Goal: Find specific page/section: Find specific page/section

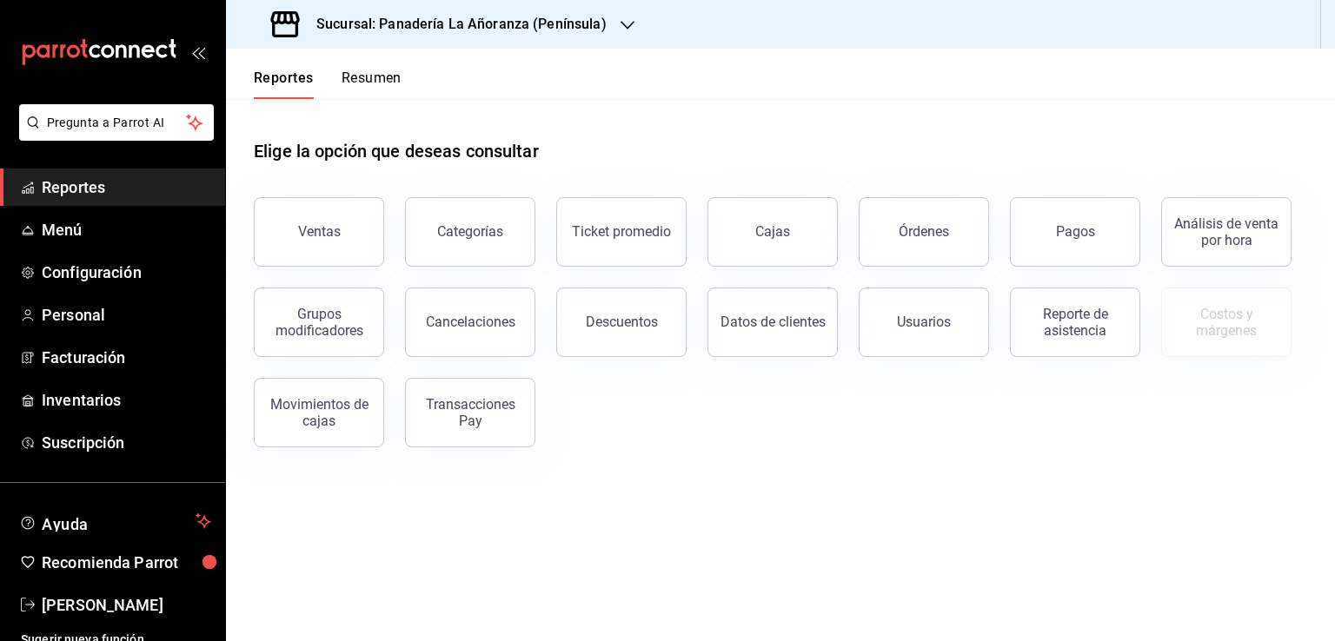
click at [877, 248] on button "Órdenes" at bounding box center [924, 232] width 130 height 70
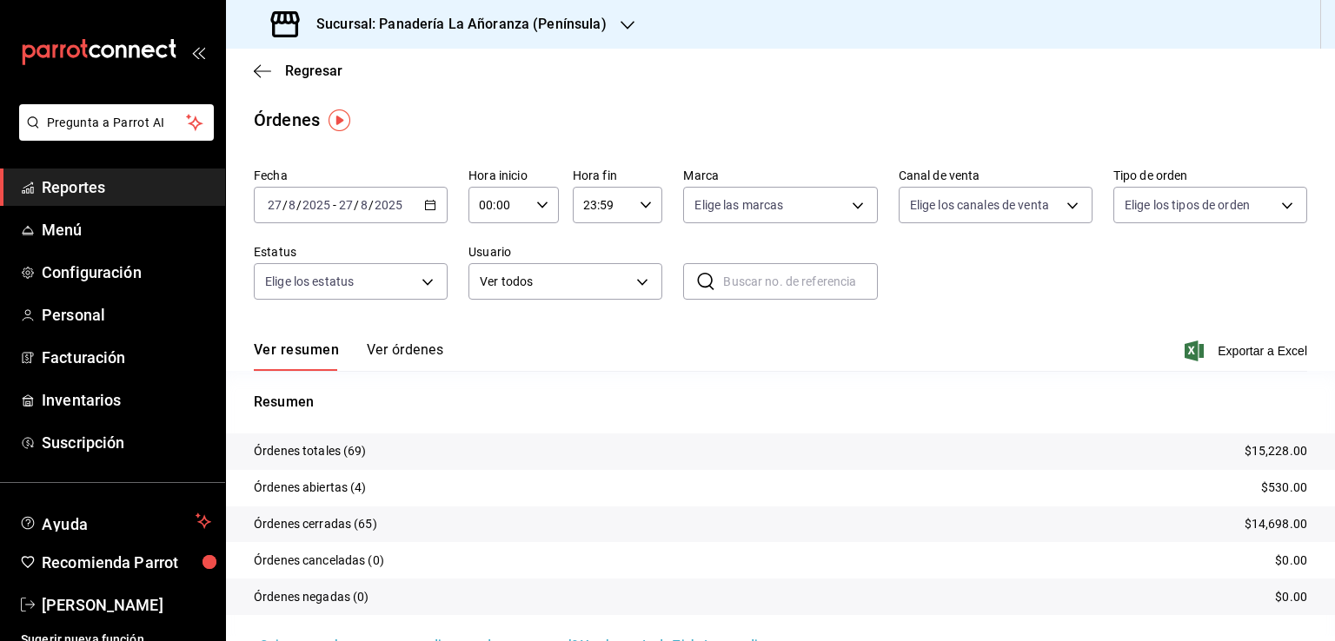
click at [621, 18] on icon "button" at bounding box center [628, 25] width 14 height 14
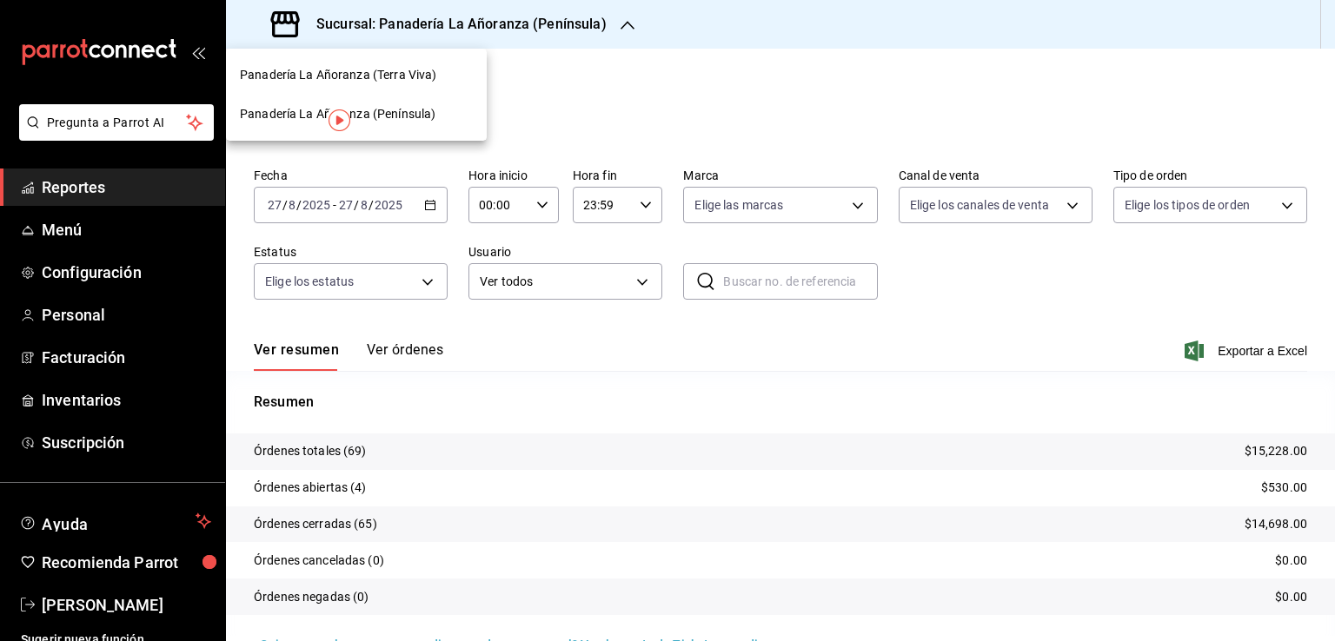
click at [417, 71] on span "Panadería La Añoranza (Terra Viva)" at bounding box center [338, 75] width 196 height 18
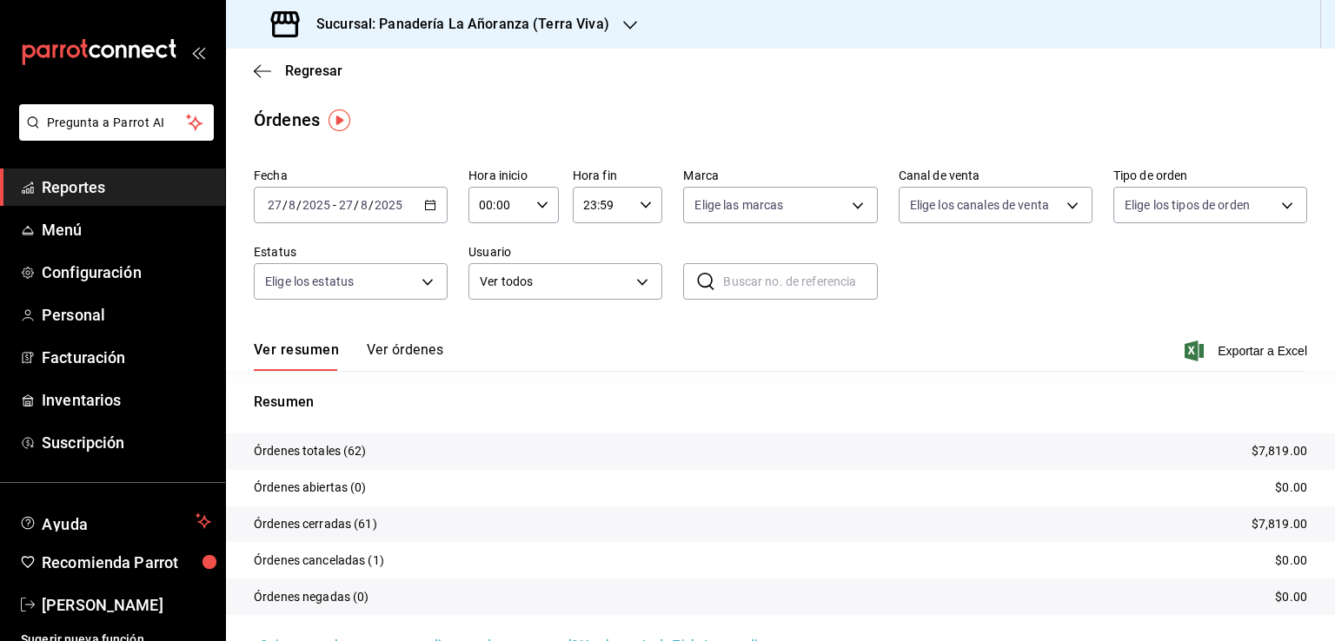
click at [78, 185] on span "Reportes" at bounding box center [126, 187] width 169 height 23
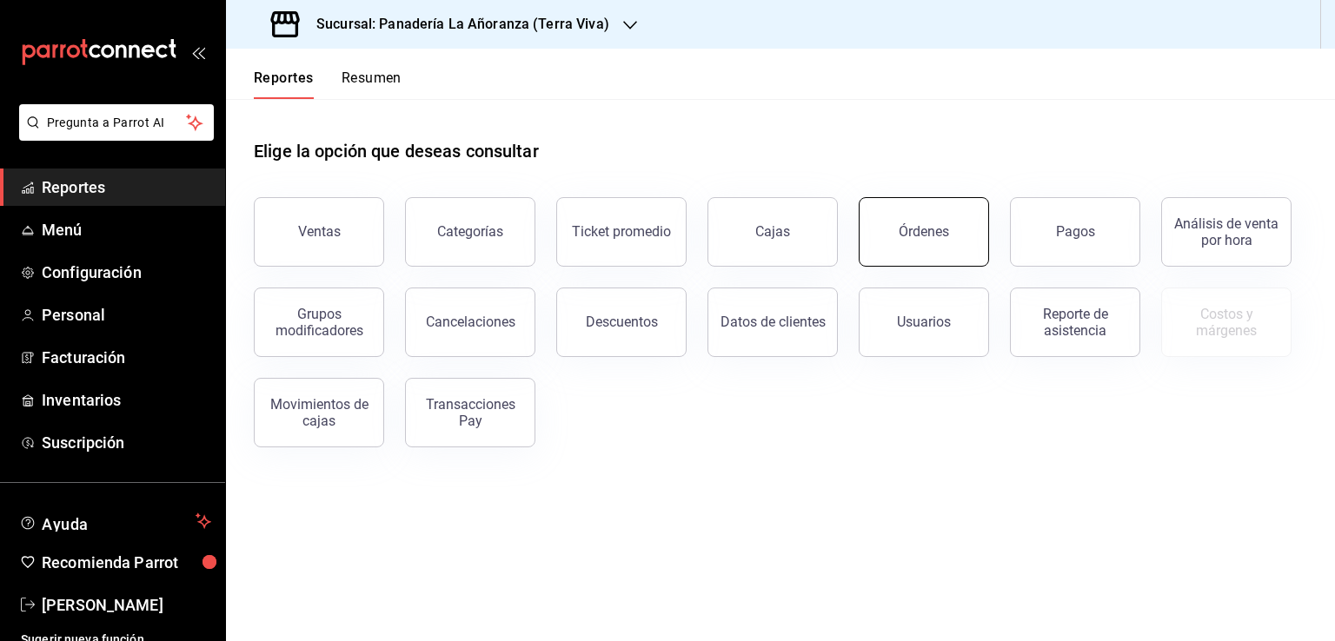
click at [946, 227] on div "Órdenes" at bounding box center [924, 231] width 50 height 17
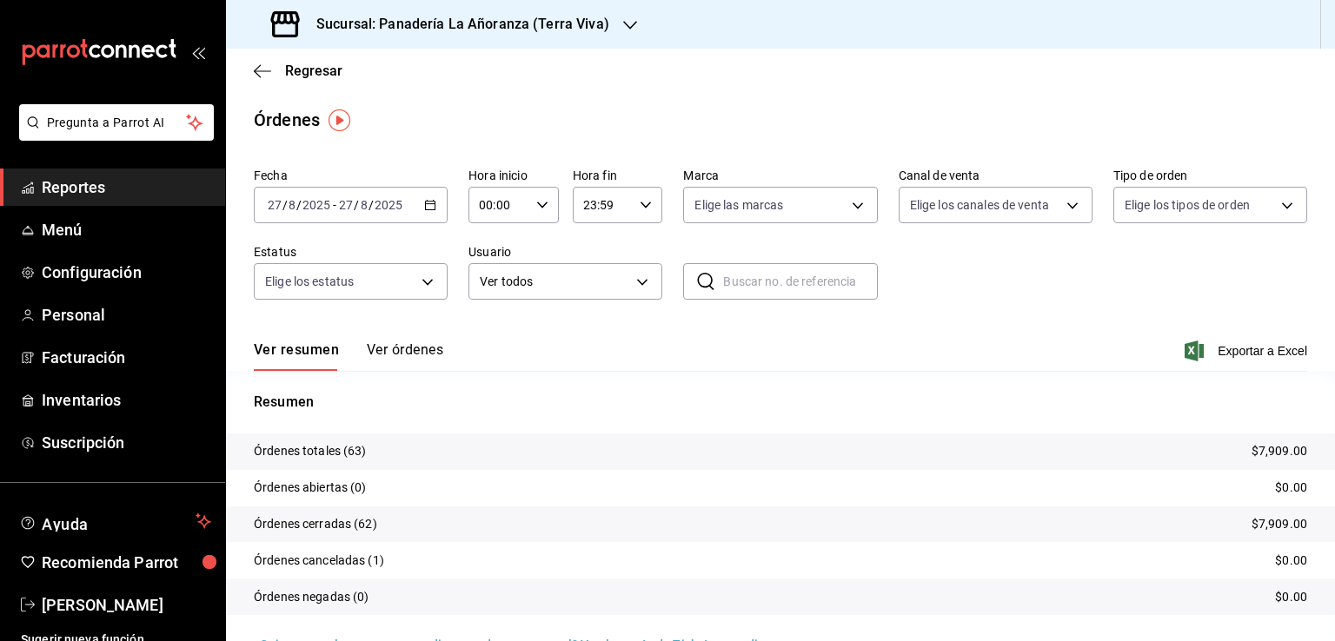
click at [87, 194] on span "Reportes" at bounding box center [126, 187] width 169 height 23
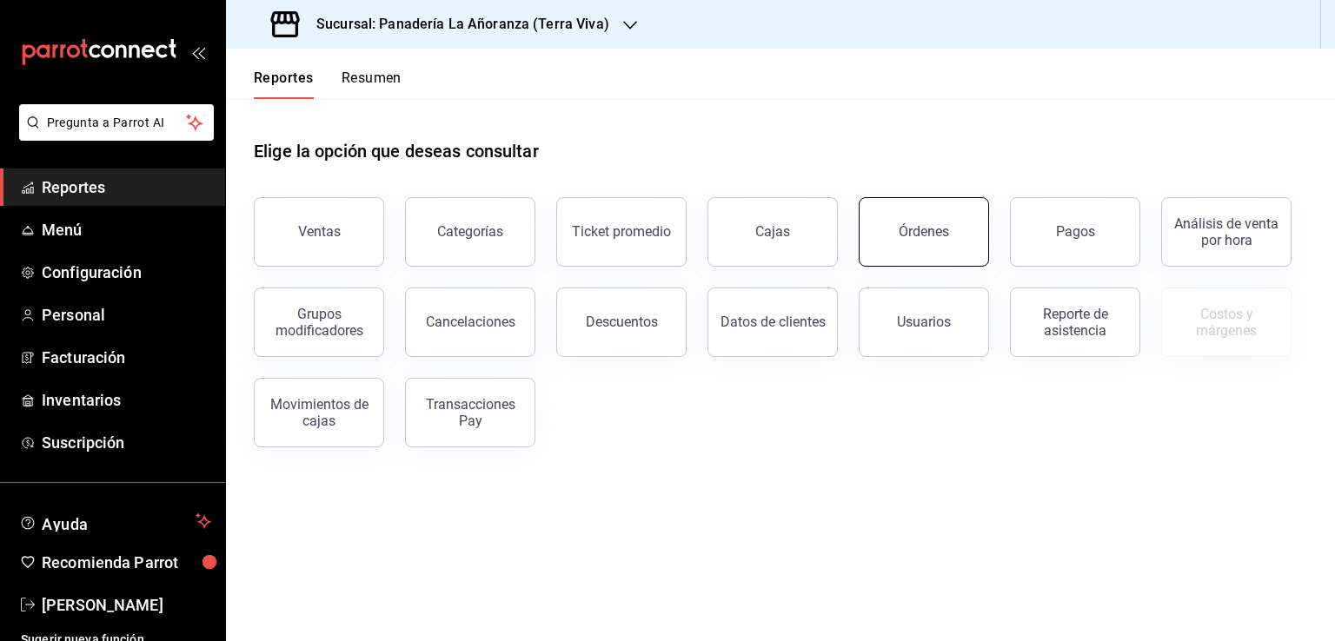
click at [898, 241] on button "Órdenes" at bounding box center [924, 232] width 130 height 70
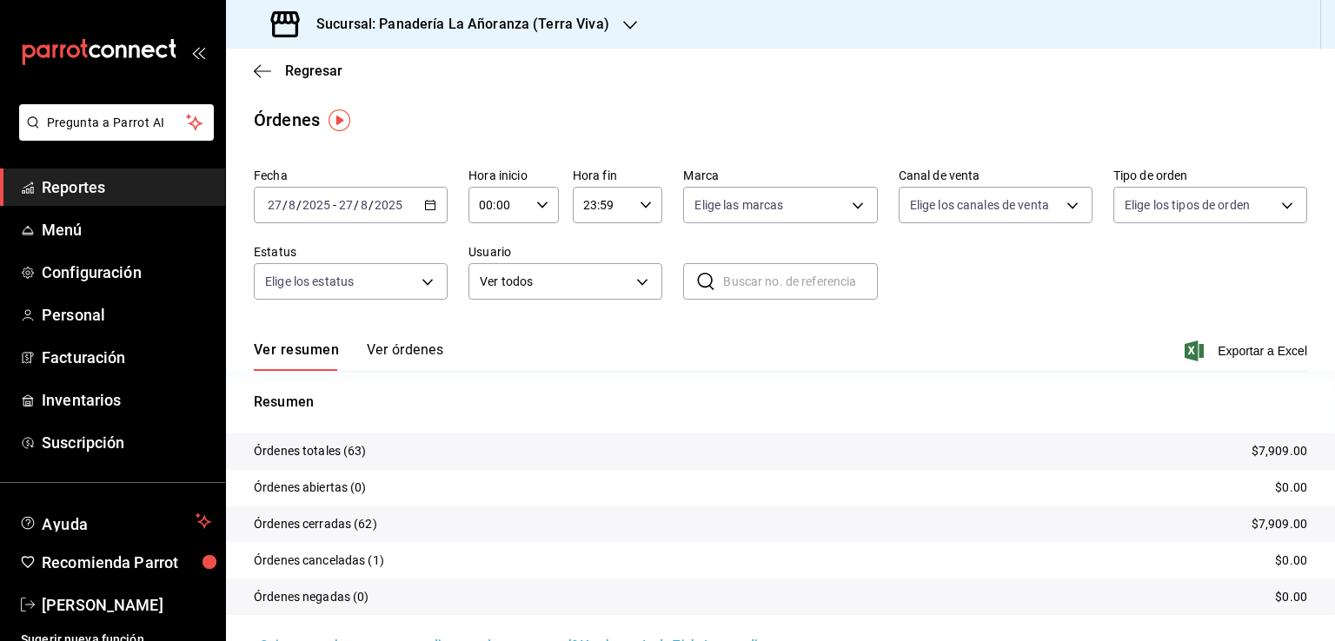
click at [615, 22] on div "Sucursal: Panadería La Añoranza (Terra Viva)" at bounding box center [442, 24] width 404 height 49
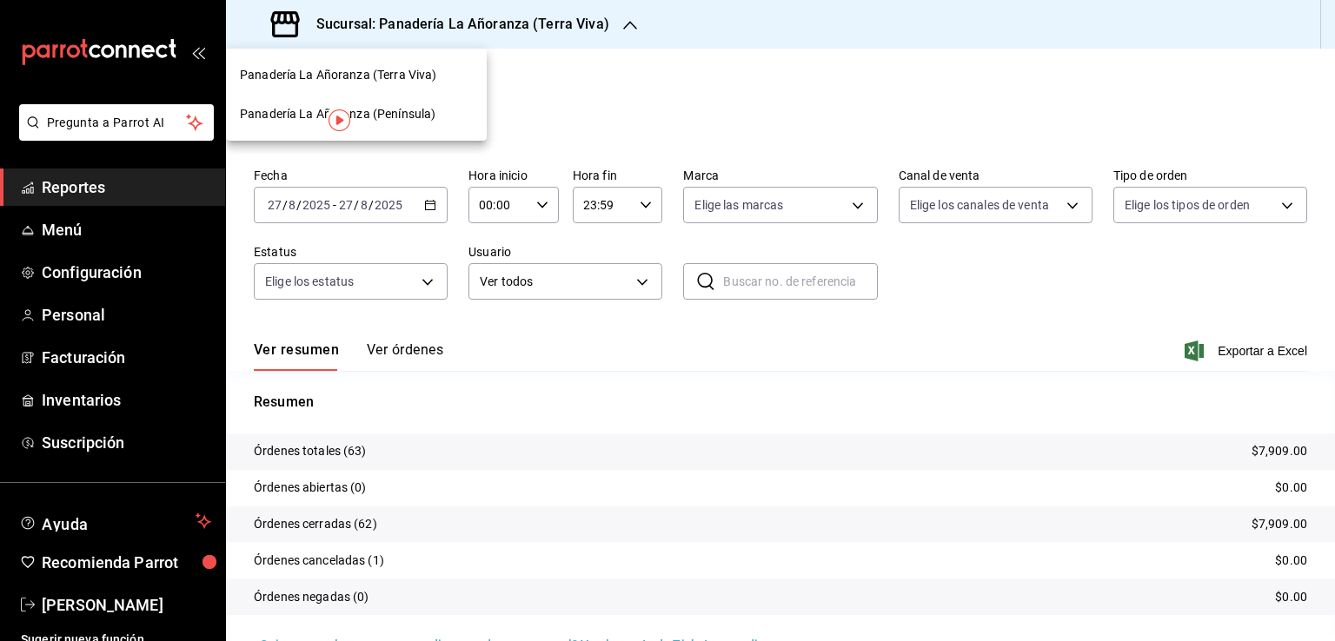
click at [404, 118] on span "Panadería La Añoranza (Península)" at bounding box center [338, 114] width 196 height 18
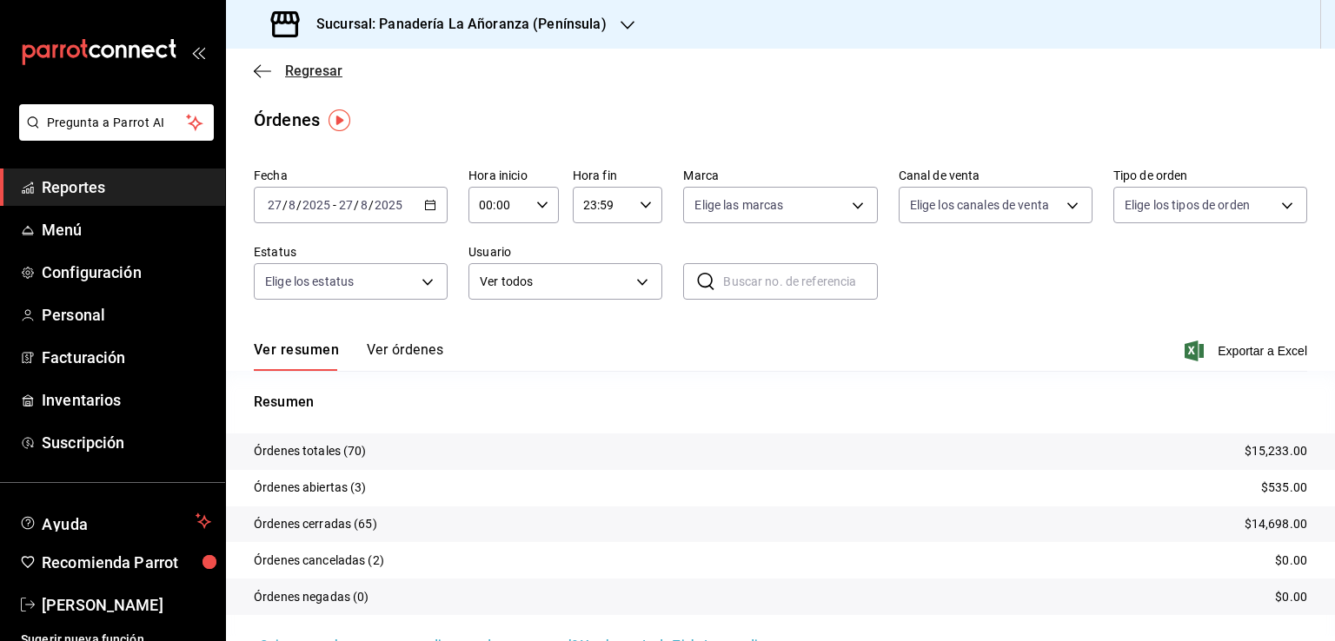
click at [264, 76] on icon "button" at bounding box center [262, 71] width 17 height 16
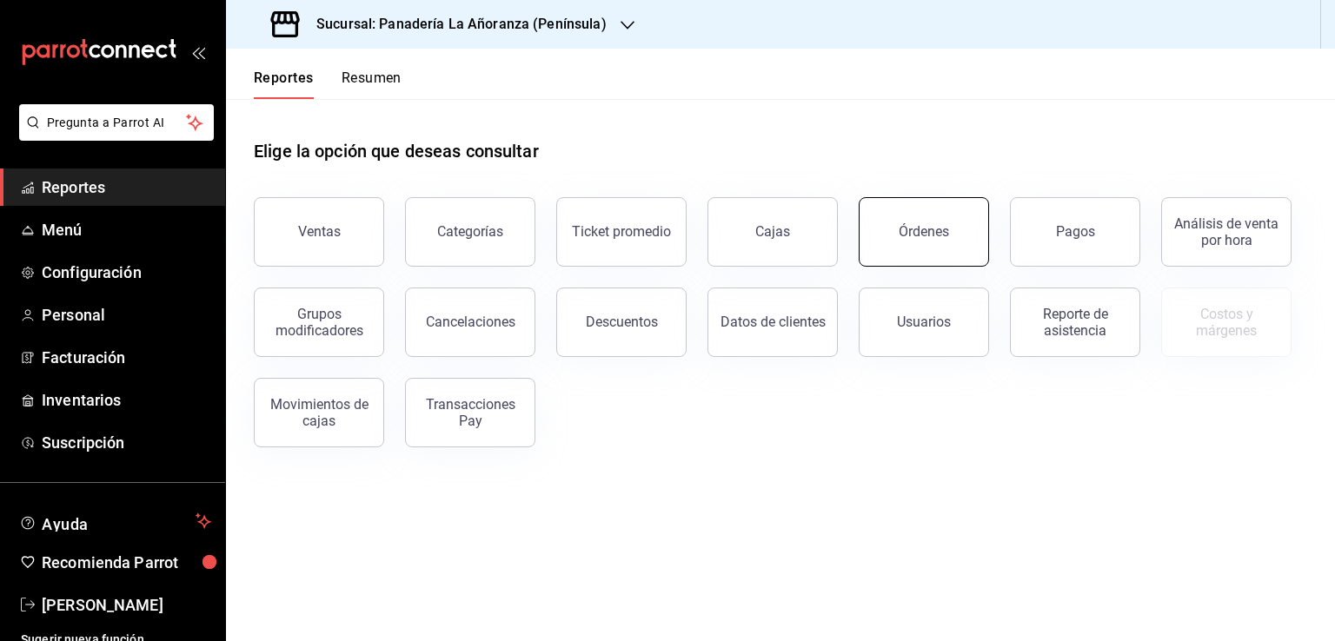
click at [912, 237] on div "Órdenes" at bounding box center [924, 231] width 50 height 17
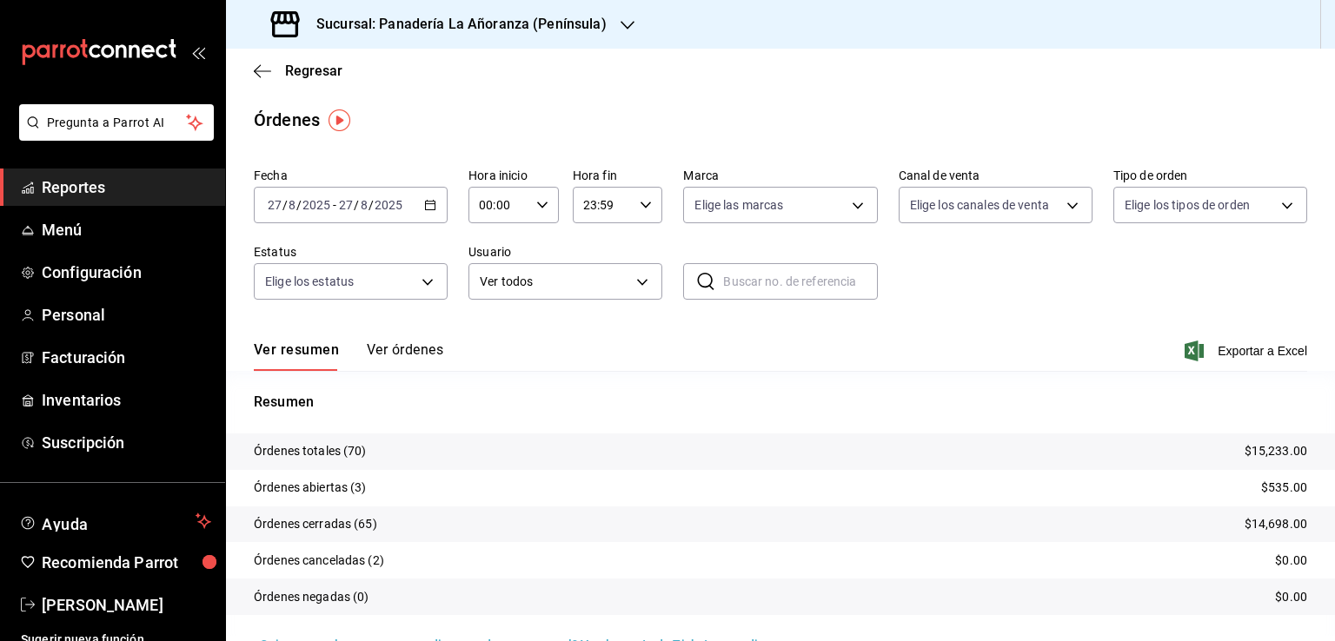
click at [621, 26] on icon "button" at bounding box center [628, 25] width 14 height 14
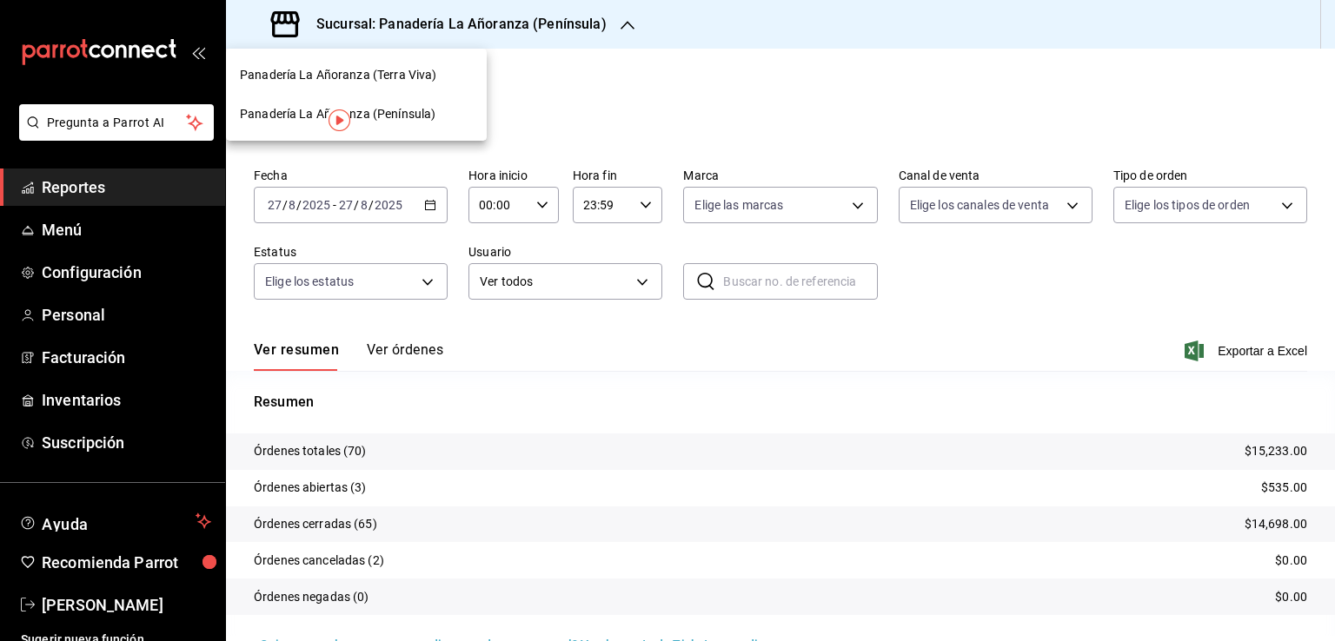
click at [410, 73] on span "Panadería La Añoranza (Terra Viva)" at bounding box center [338, 75] width 196 height 18
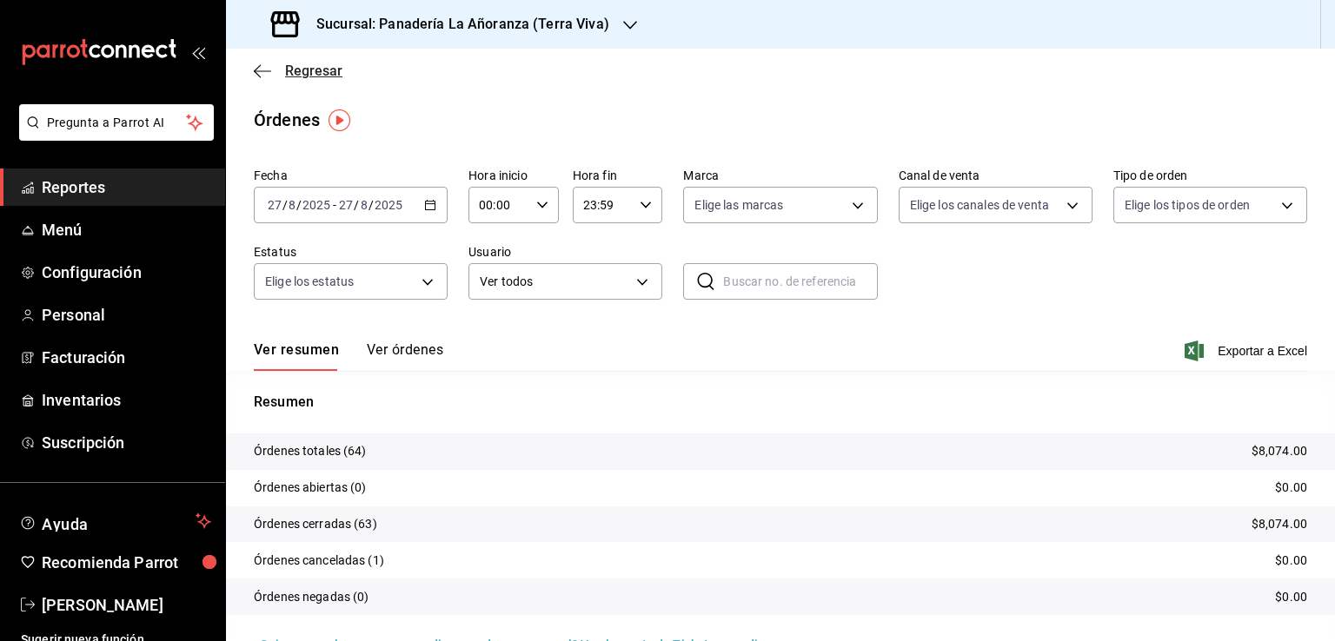
click at [264, 70] on icon "button" at bounding box center [262, 71] width 17 height 16
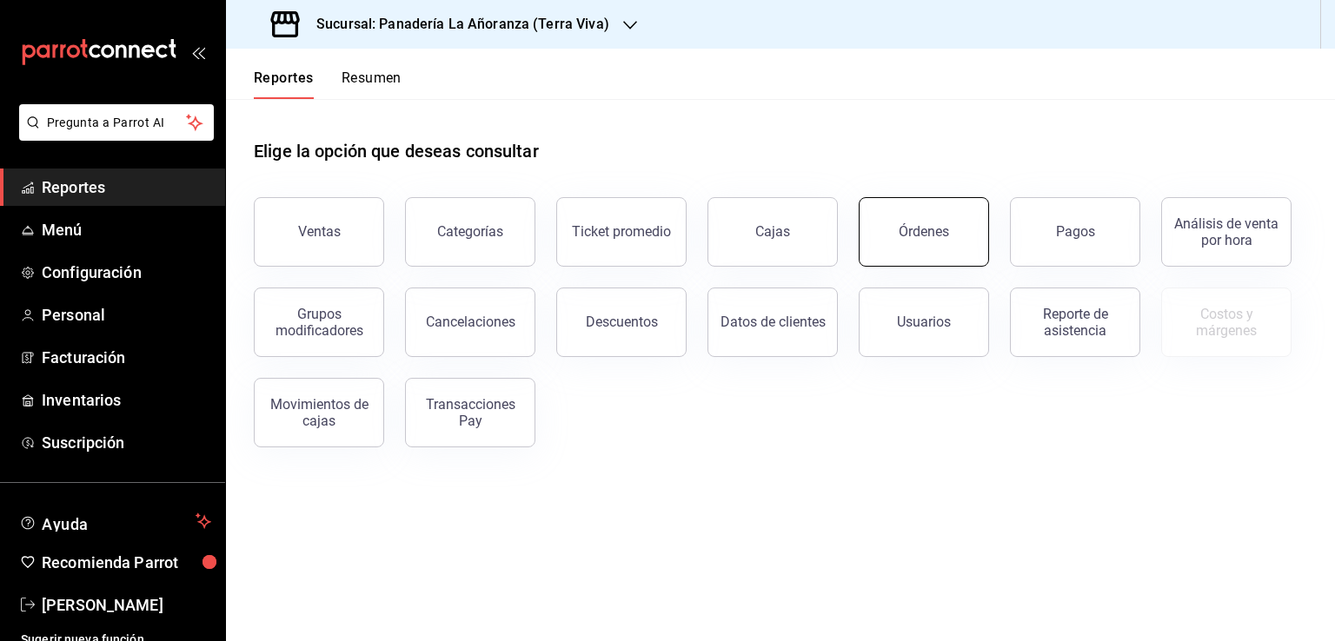
click at [913, 248] on button "Órdenes" at bounding box center [924, 232] width 130 height 70
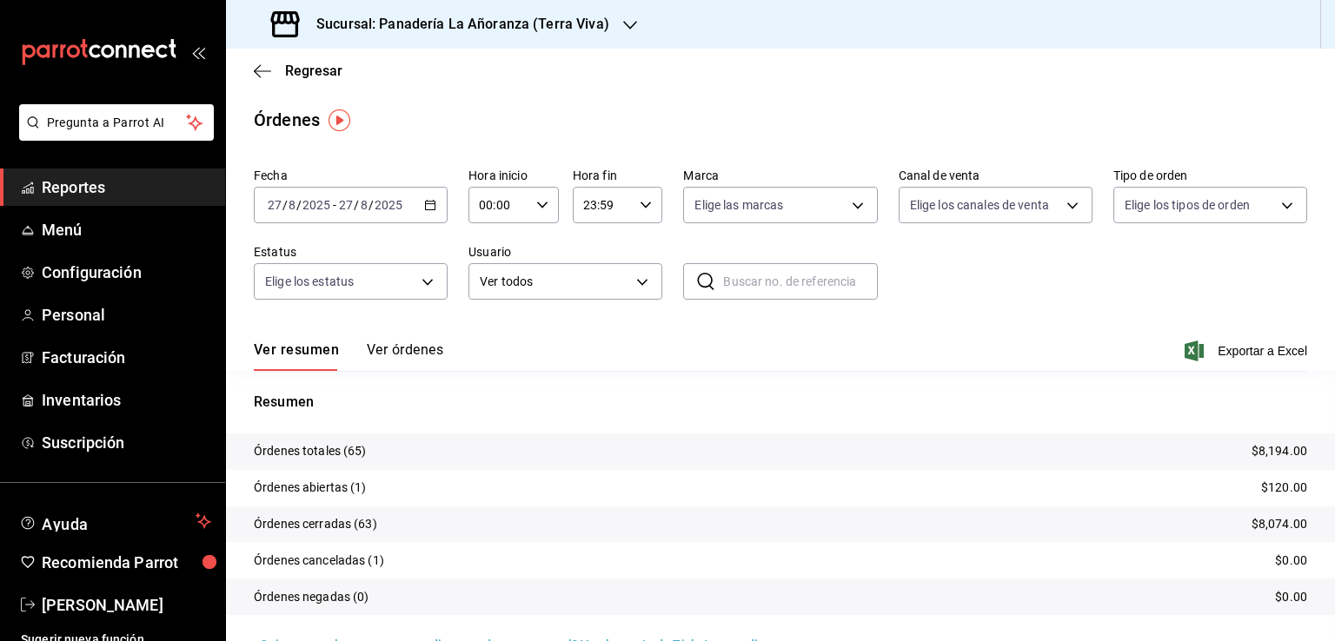
click at [376, 206] on input "2025" at bounding box center [389, 205] width 30 height 14
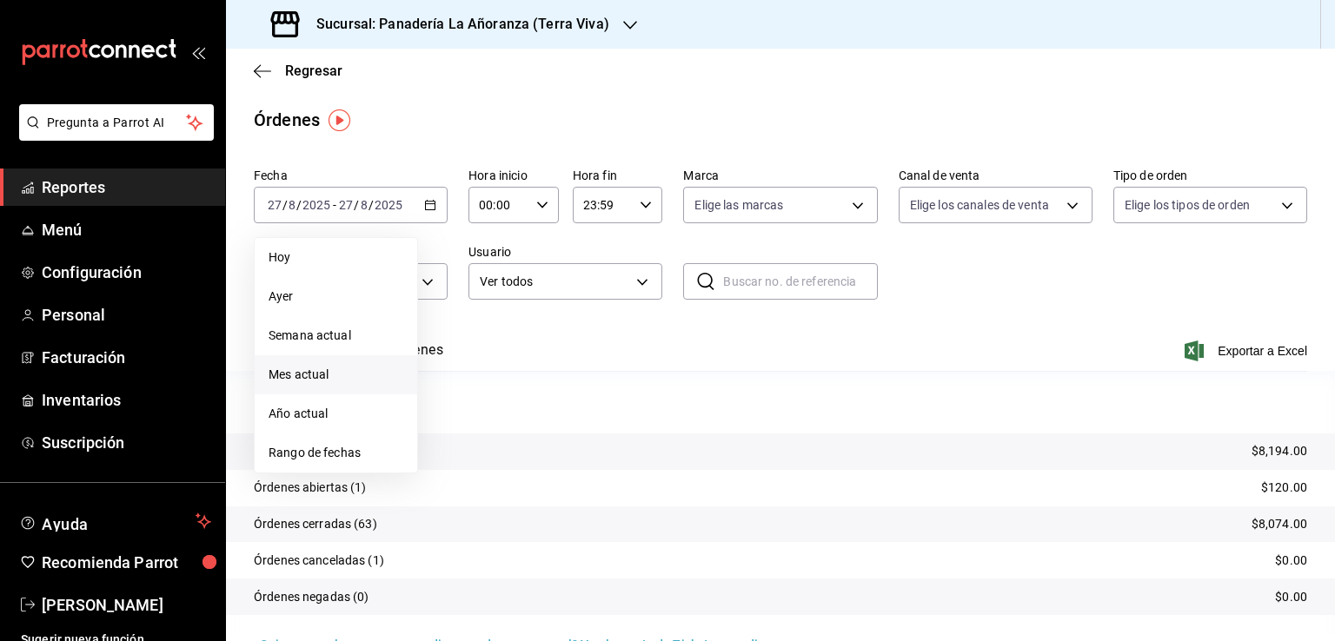
click at [273, 370] on span "Mes actual" at bounding box center [336, 375] width 135 height 18
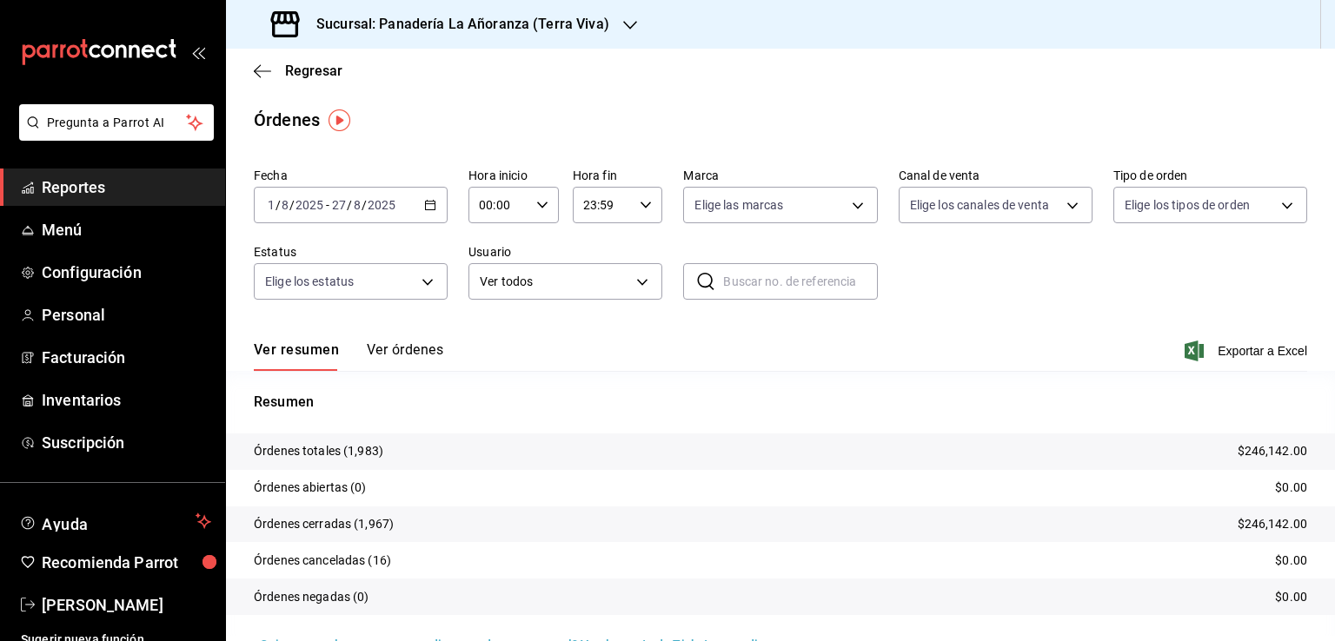
click at [528, 25] on h3 "Sucursal: Panadería La Añoranza (Terra Viva)" at bounding box center [455, 24] width 307 height 21
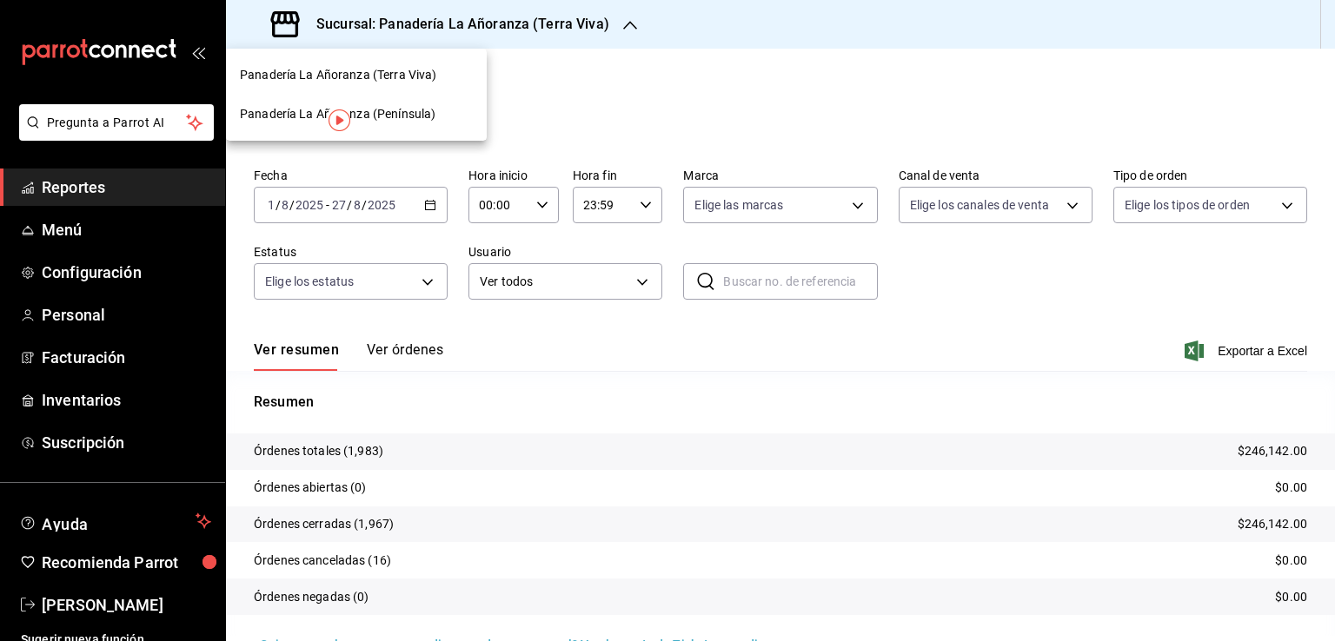
click at [402, 107] on span "Panadería La Añoranza (Península)" at bounding box center [338, 114] width 196 height 18
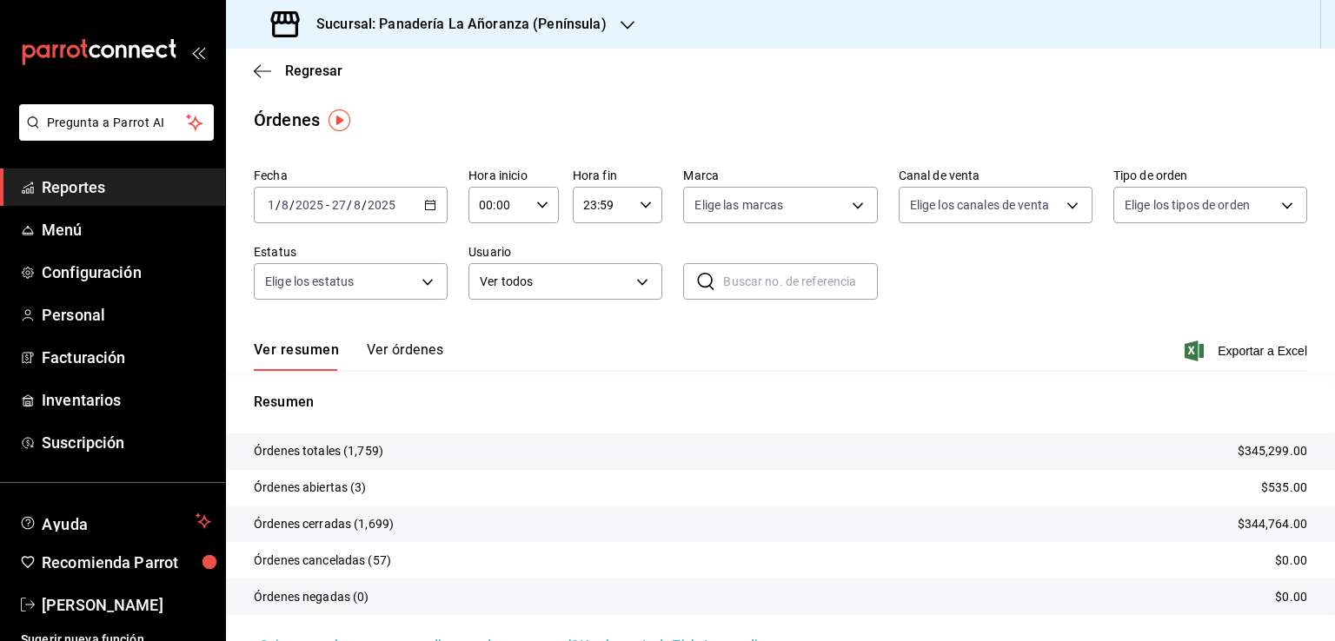
click at [83, 189] on span "Reportes" at bounding box center [126, 187] width 169 height 23
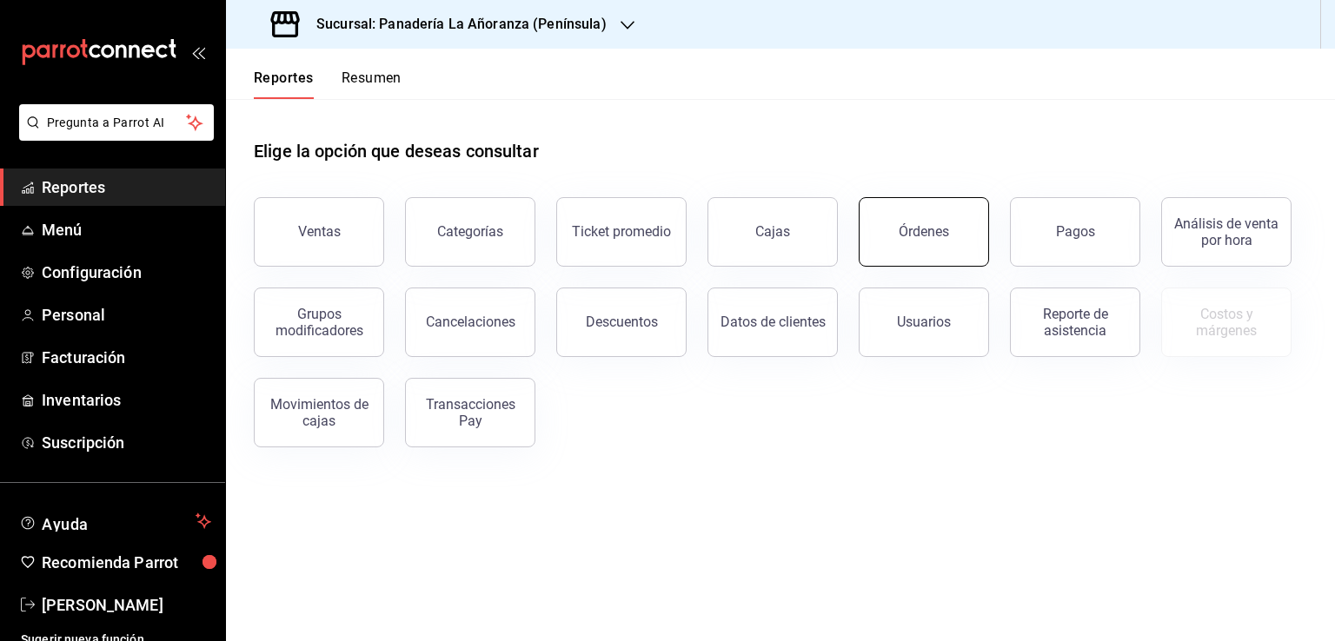
click at [956, 240] on button "Órdenes" at bounding box center [924, 232] width 130 height 70
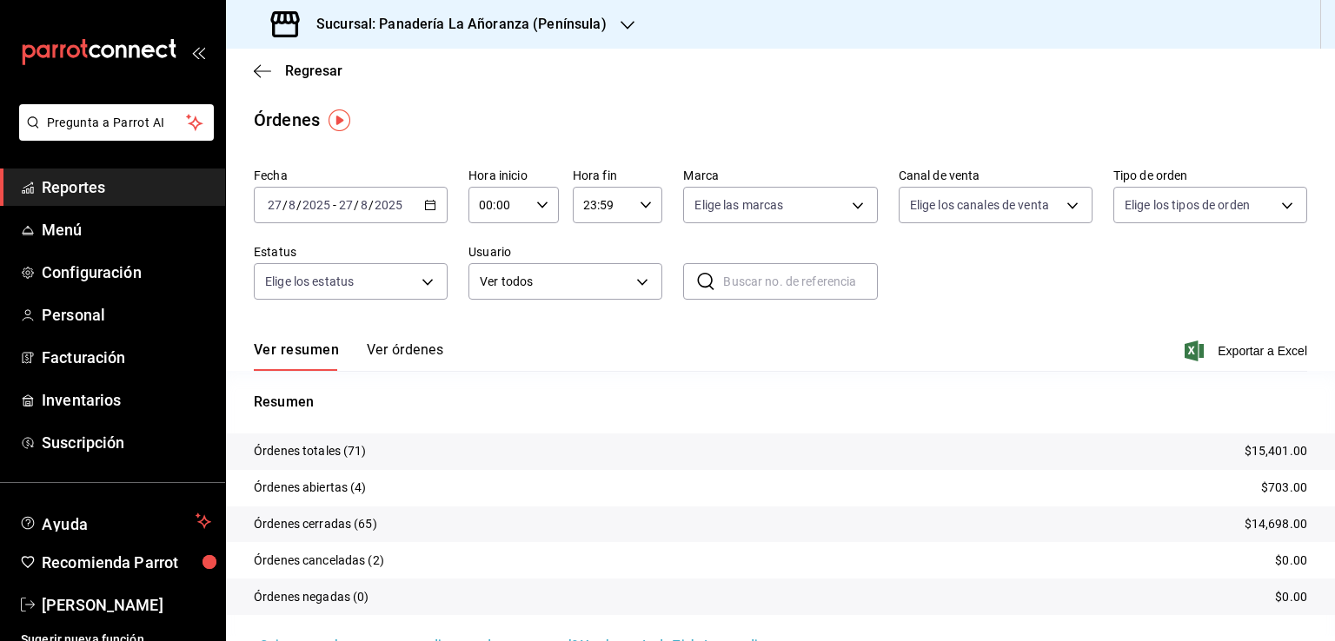
click at [68, 176] on span "Reportes" at bounding box center [126, 187] width 169 height 23
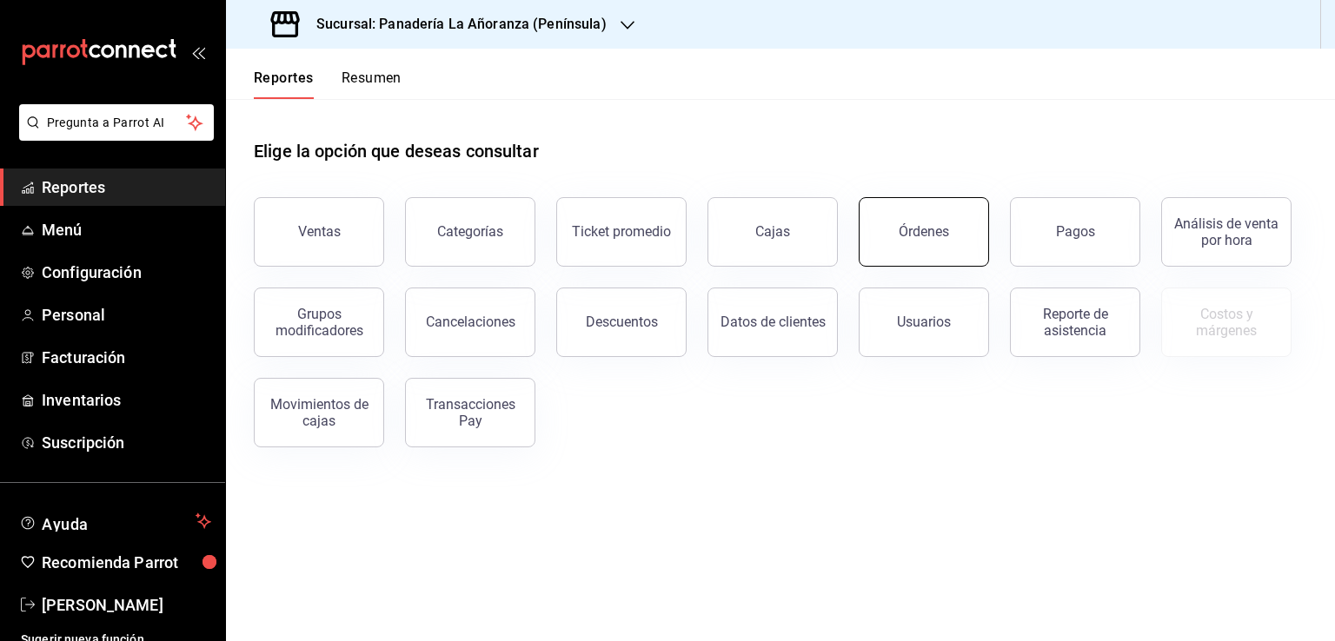
click at [929, 238] on div "Órdenes" at bounding box center [924, 231] width 50 height 17
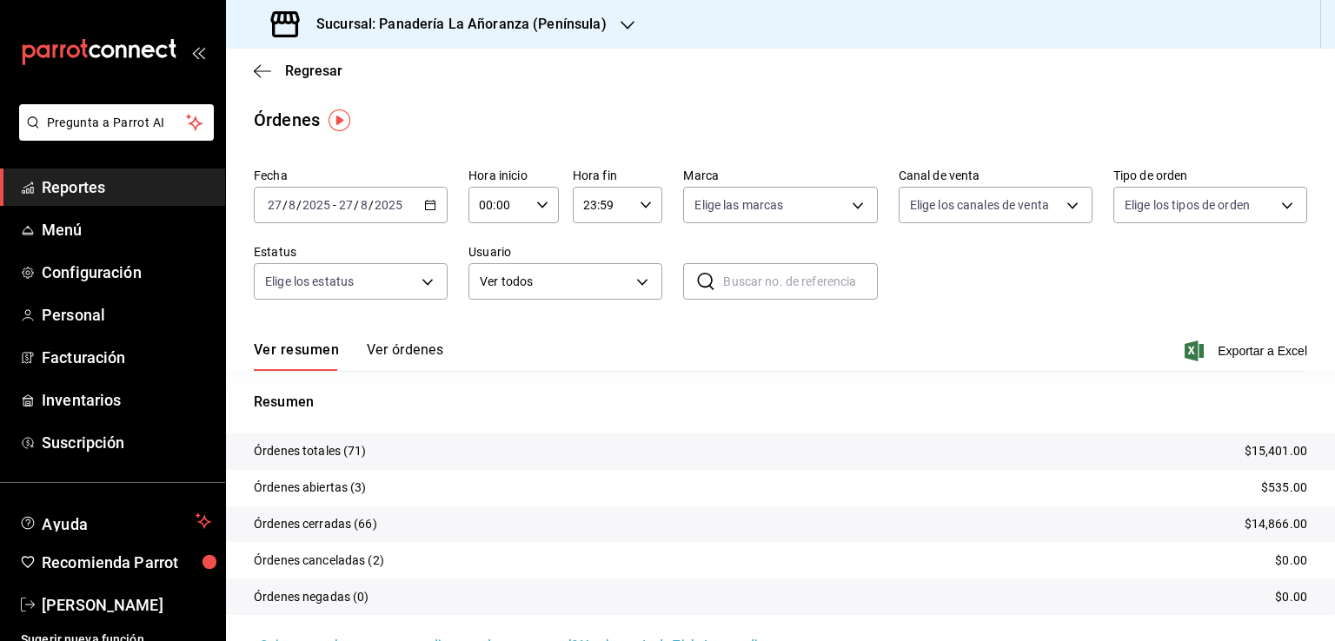
click at [621, 23] on icon "button" at bounding box center [628, 25] width 14 height 14
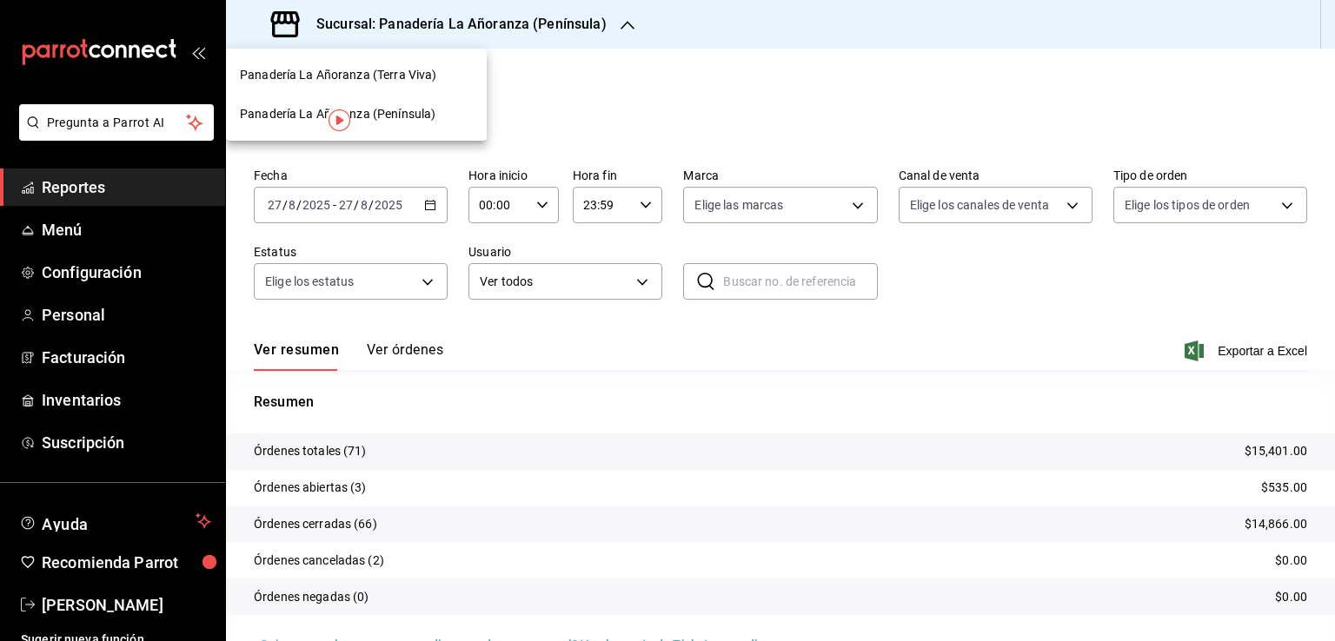
click at [417, 77] on span "Panadería La Añoranza (Terra Viva)" at bounding box center [338, 75] width 196 height 18
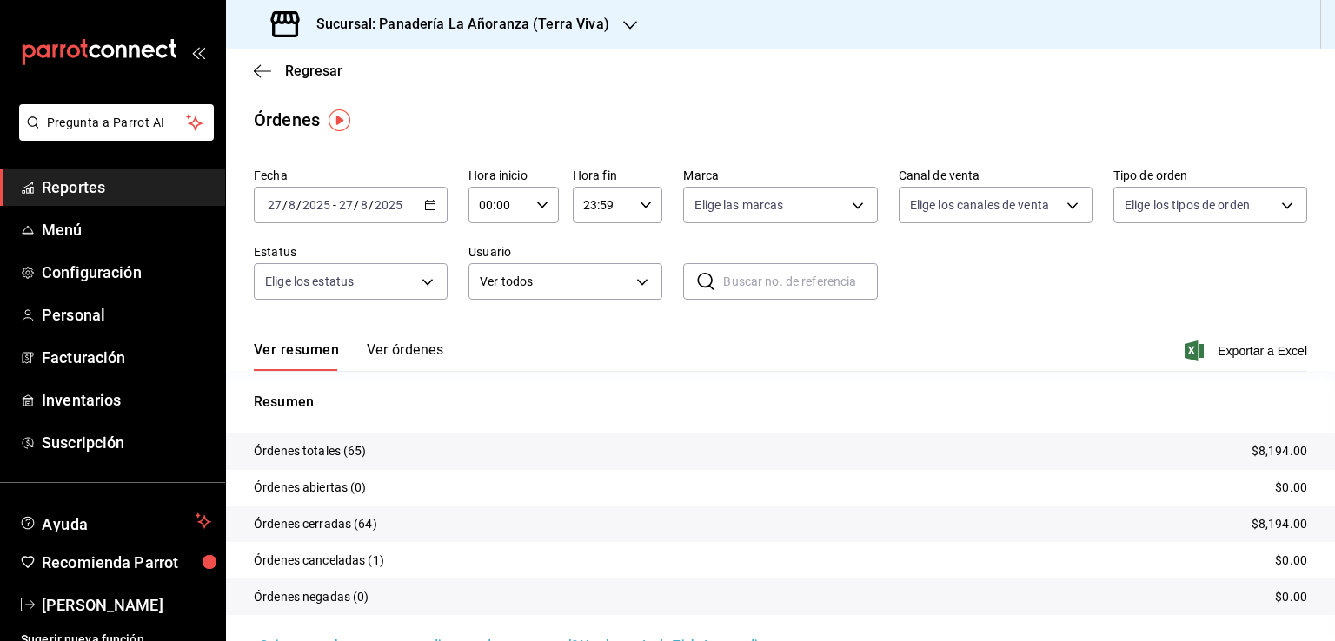
click at [597, 18] on h3 "Sucursal: Panadería La Añoranza (Terra Viva)" at bounding box center [455, 24] width 307 height 21
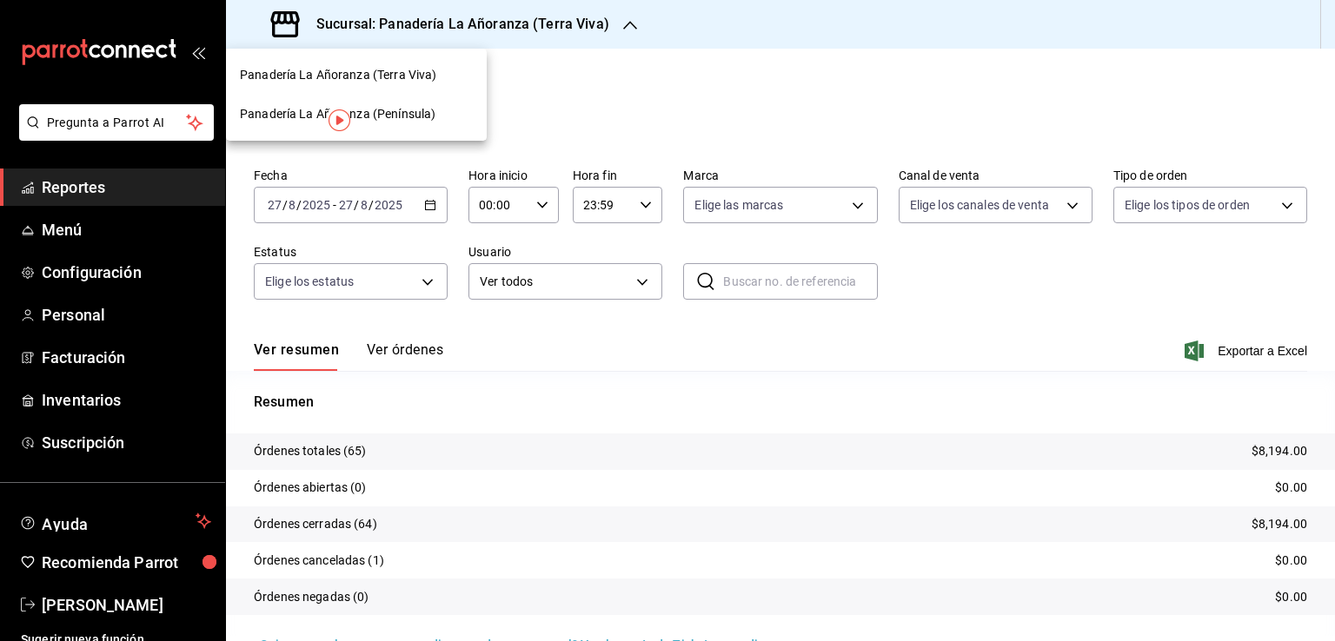
click at [643, 123] on div at bounding box center [667, 320] width 1335 height 641
